Goal: Information Seeking & Learning: Find specific fact

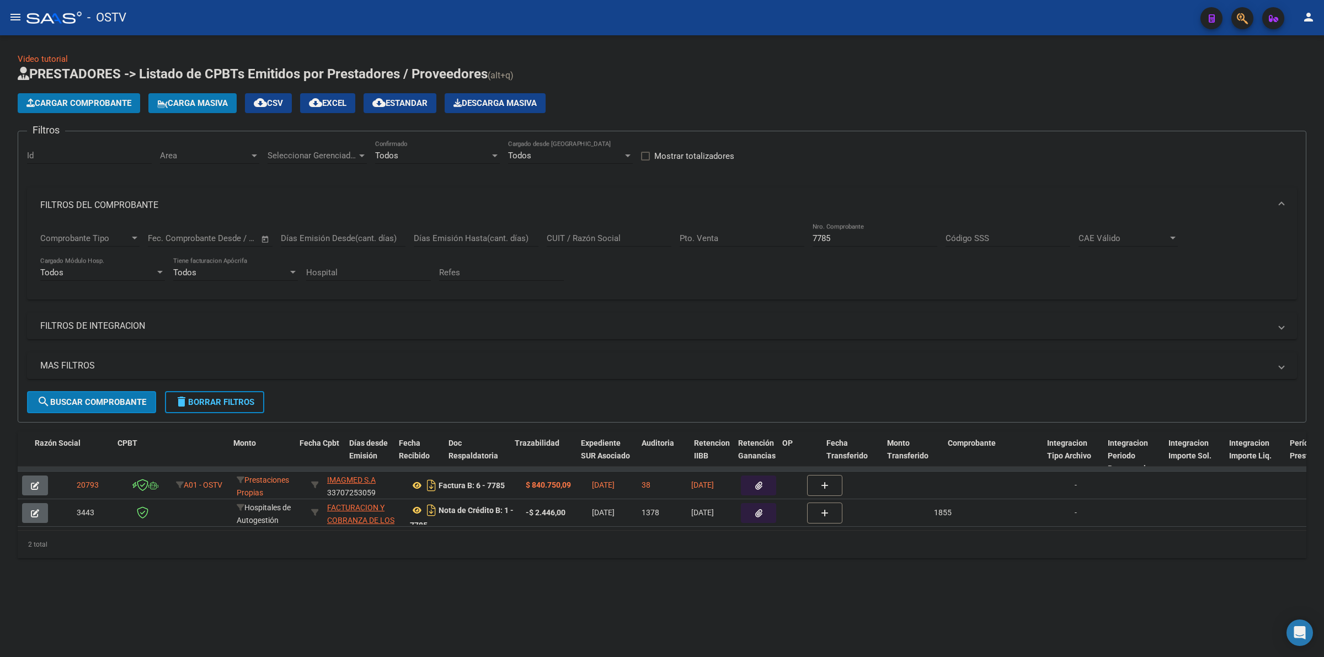
click at [628, 47] on div "Video tutorial PRESTADORES -> Listado de CPBTs Emitidos por Prestadores / Prove…" at bounding box center [662, 314] width 1324 height 558
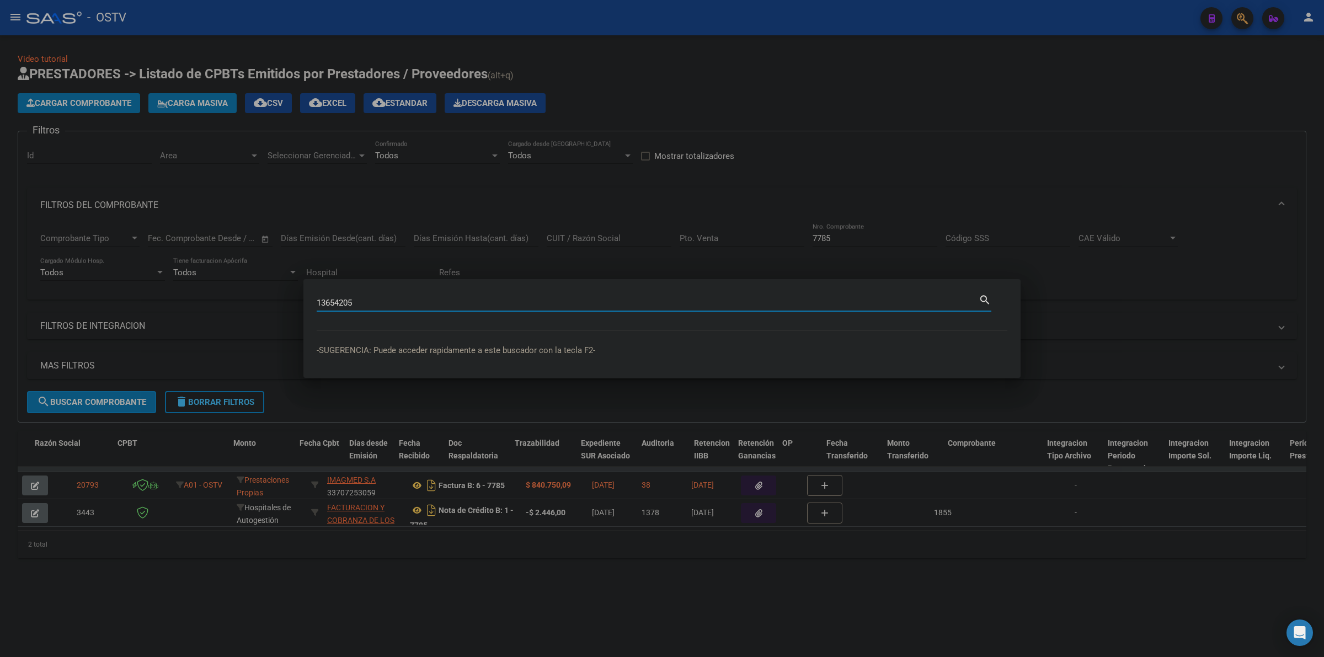
type input "13654205"
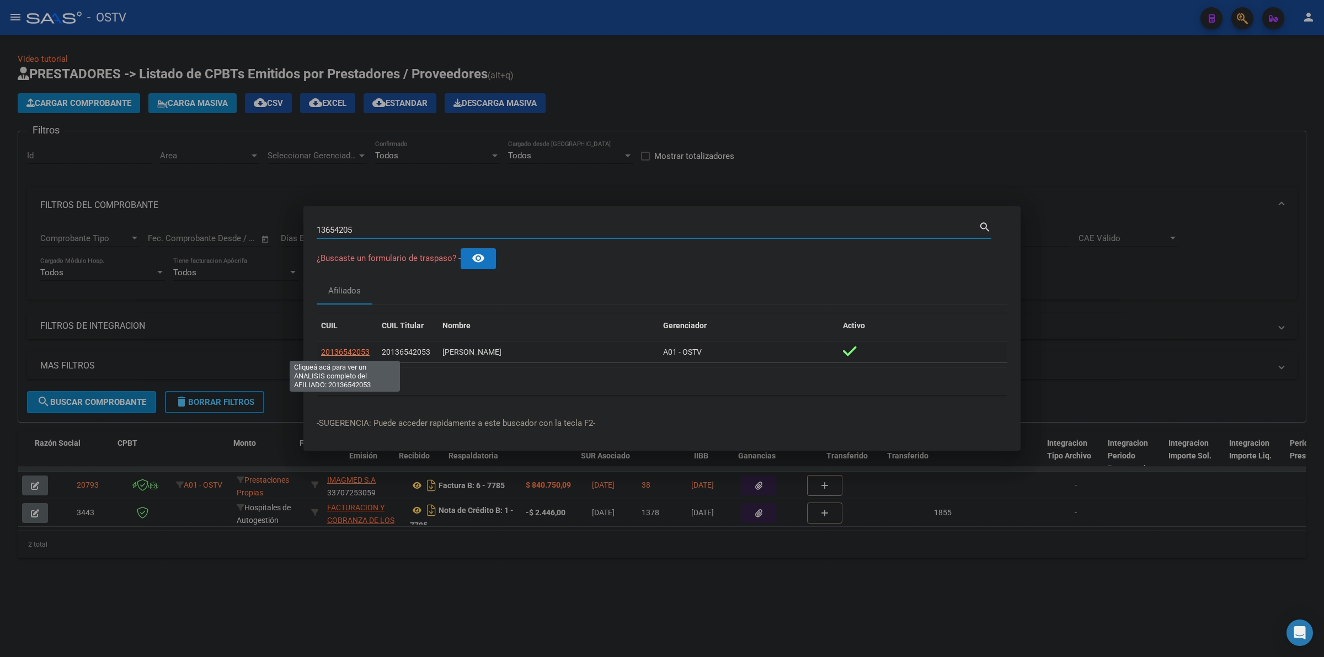
click at [333, 348] on span "20136542053" at bounding box center [345, 352] width 49 height 9
type textarea "20136542053"
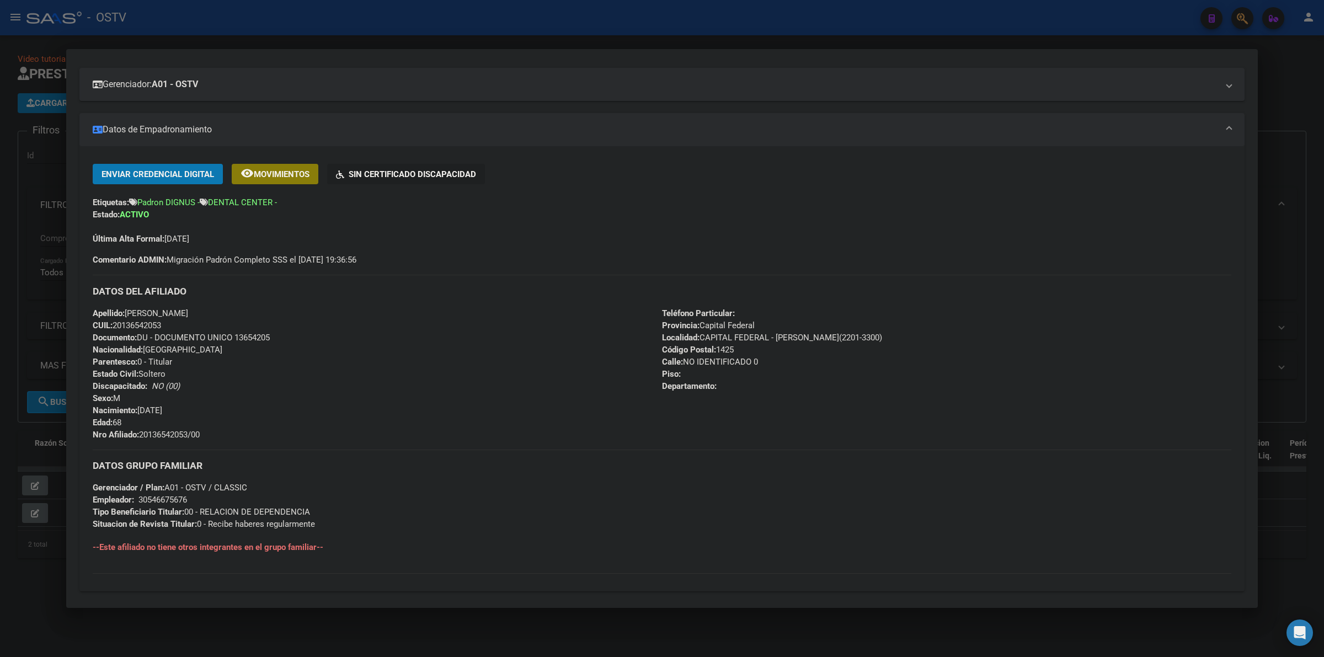
scroll to position [76, 0]
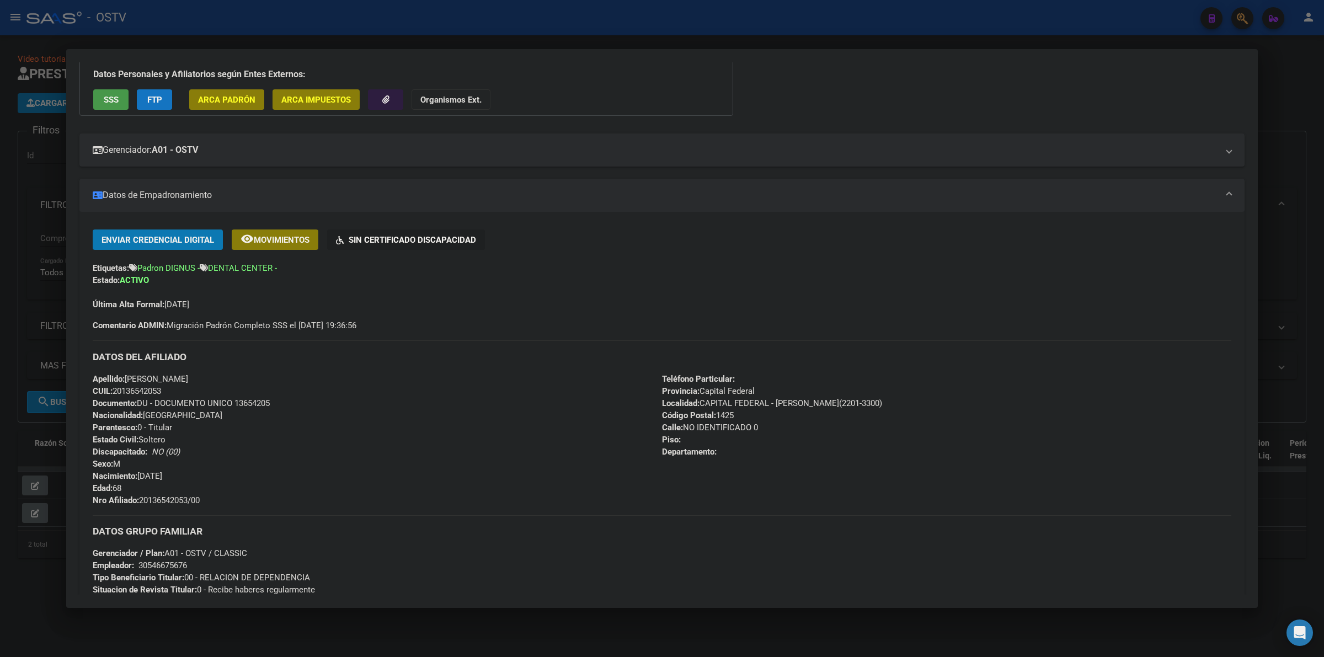
click at [491, 397] on div "Apellido: [PERSON_NAME] CUIL: 20136542053 Documento: DU - DOCUMENTO UNICO 13654…" at bounding box center [377, 440] width 569 height 134
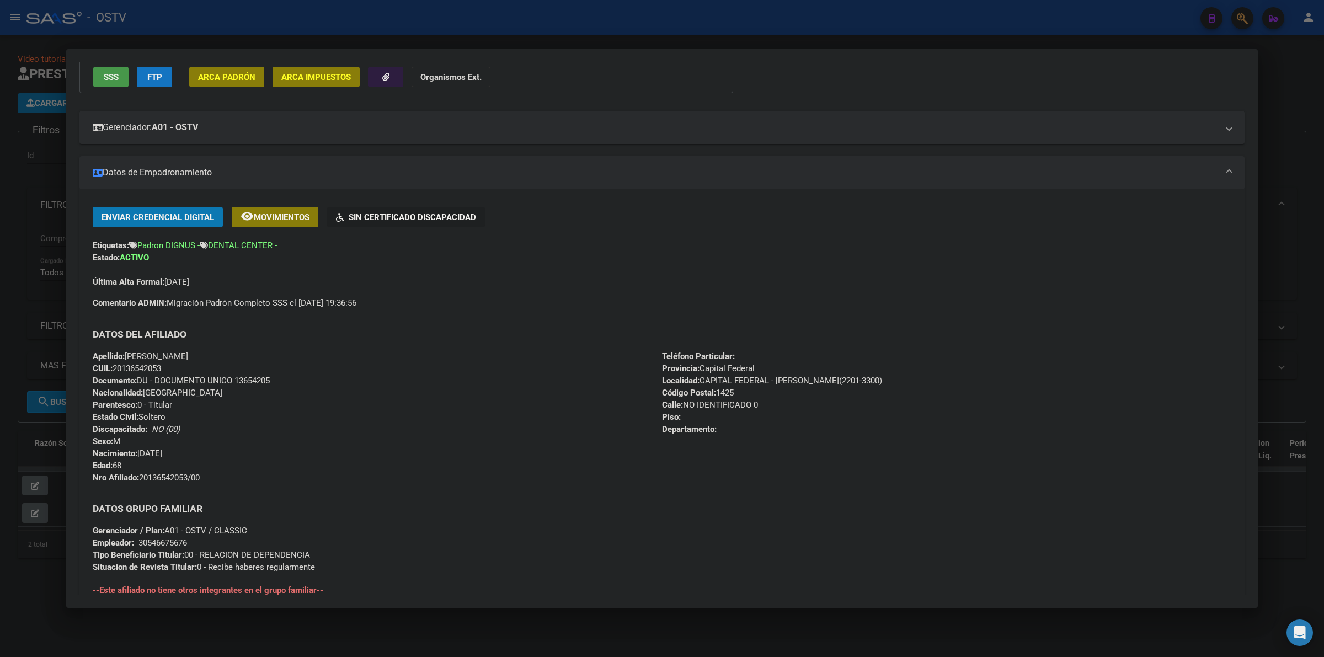
drag, startPoint x: 217, startPoint y: 475, endPoint x: 141, endPoint y: 472, distance: 76.2
click at [141, 472] on div "Apellido: [PERSON_NAME] CUIL: 20136542053 Documento: DU - DOCUMENTO UNICO 13654…" at bounding box center [377, 417] width 569 height 134
copy span "20136542053/00"
click at [1276, 175] on div at bounding box center [662, 328] width 1324 height 657
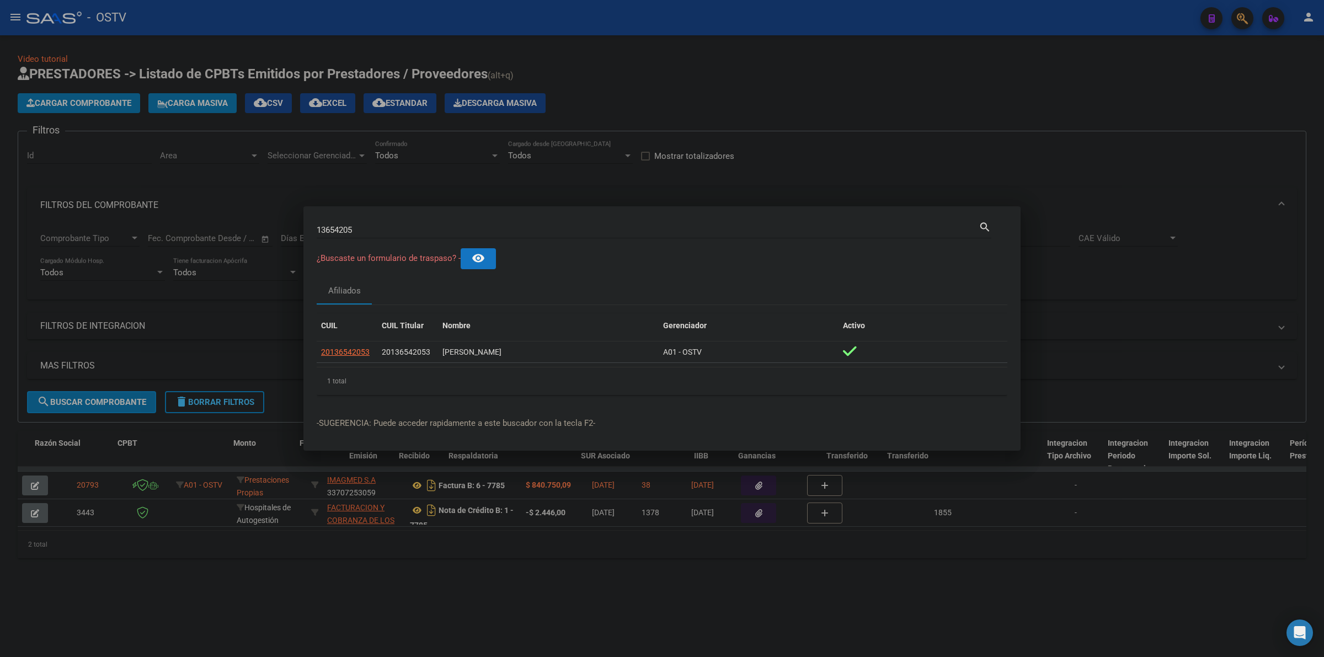
click at [570, 84] on div at bounding box center [662, 328] width 1324 height 657
